Goal: Navigation & Orientation: Find specific page/section

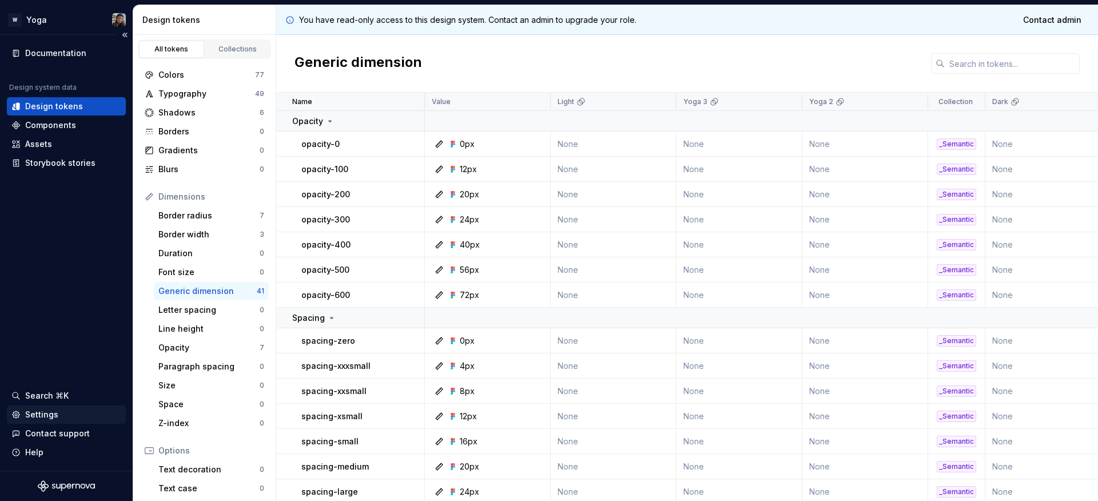
click at [54, 409] on div "Settings" at bounding box center [41, 414] width 33 height 11
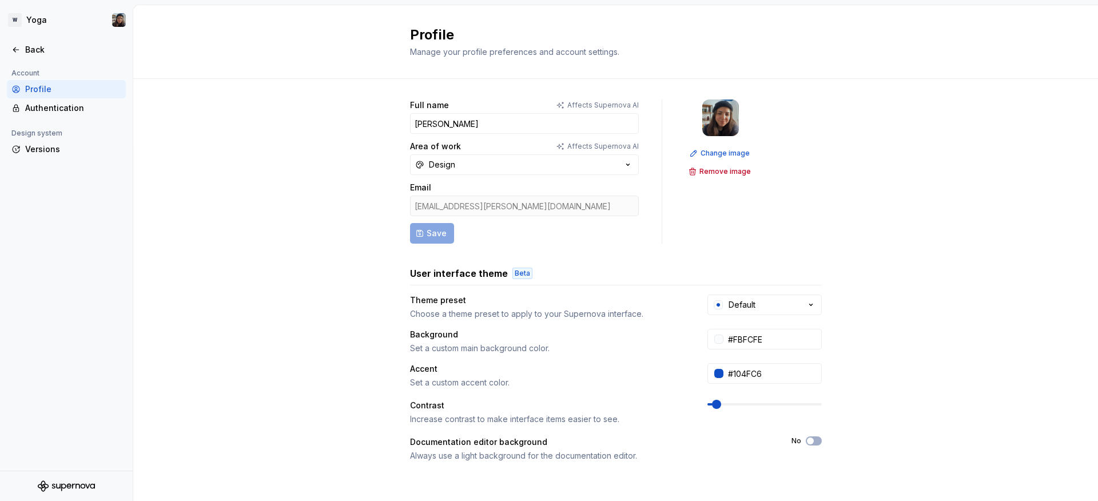
click at [79, 97] on div "Profile" at bounding box center [66, 89] width 119 height 18
click at [70, 106] on div "Authentication" at bounding box center [73, 107] width 96 height 11
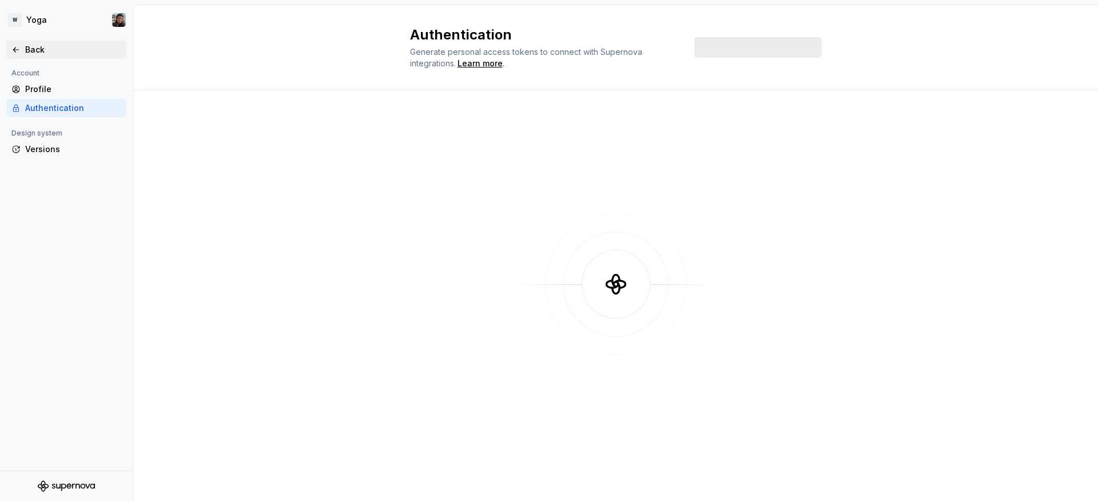
click at [10, 49] on div "Back" at bounding box center [66, 50] width 119 height 18
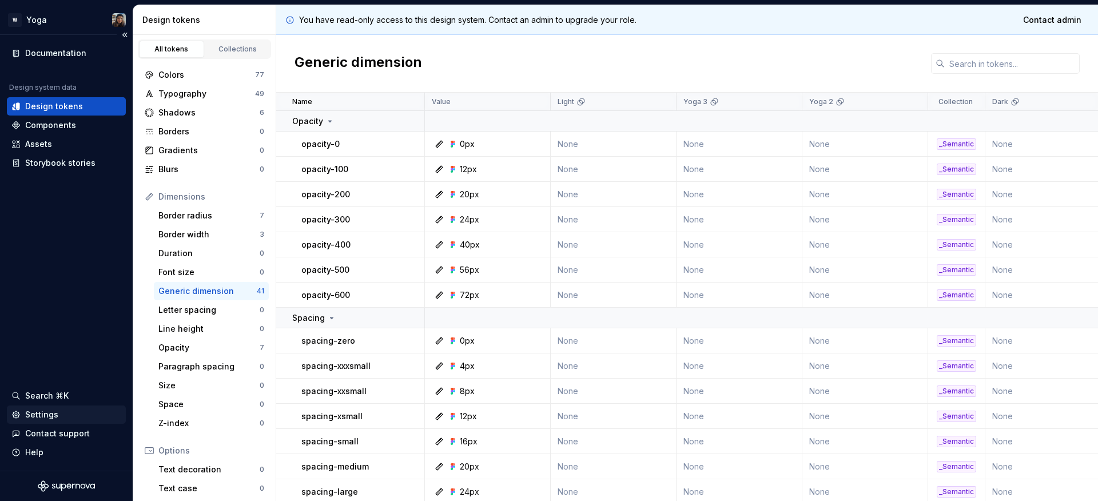
click at [61, 418] on div "Settings" at bounding box center [66, 414] width 110 height 11
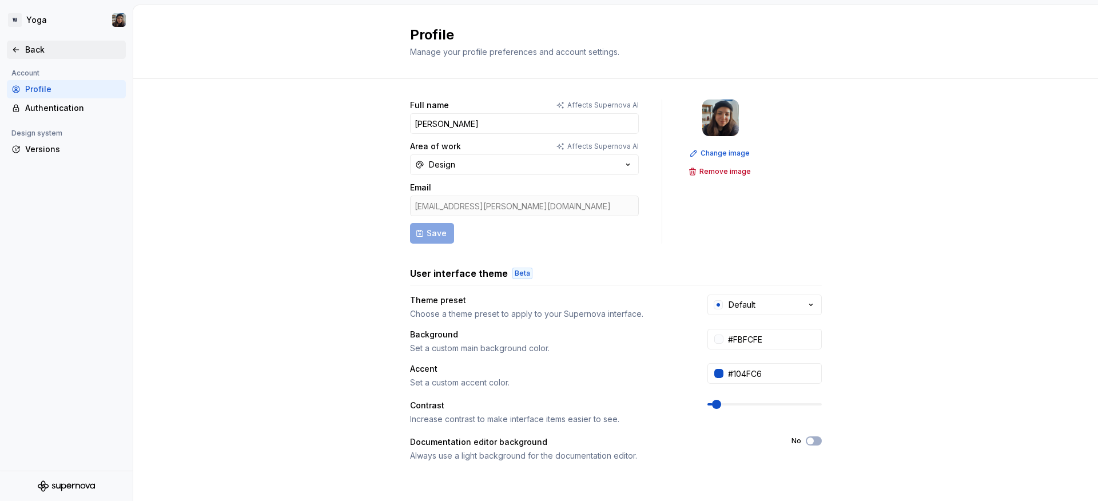
click at [23, 44] on div "Back" at bounding box center [66, 49] width 110 height 11
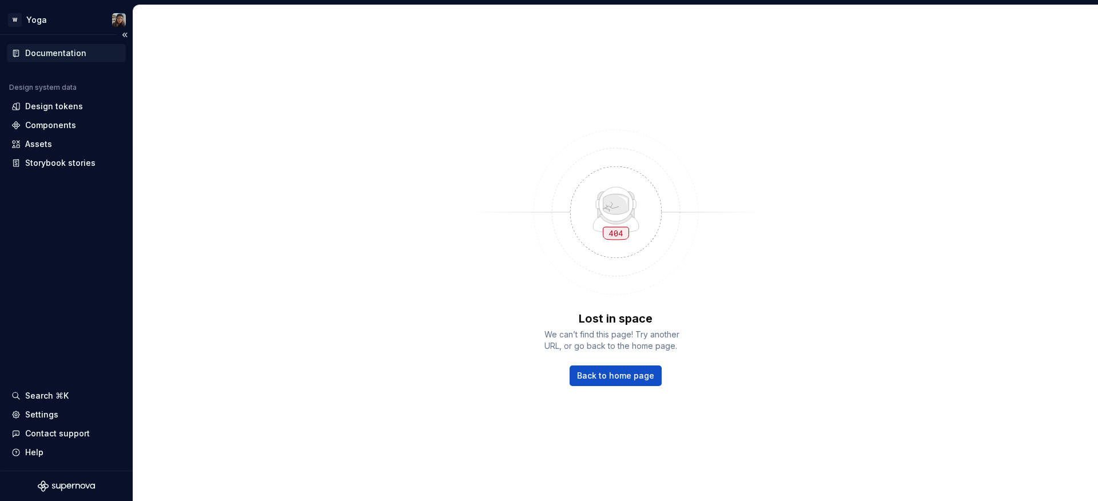
click at [64, 58] on div "Documentation" at bounding box center [55, 52] width 61 height 11
